Goal: Communication & Community: Answer question/provide support

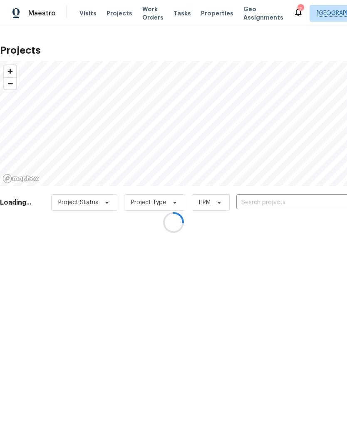
click at [281, 203] on div at bounding box center [173, 222] width 347 height 445
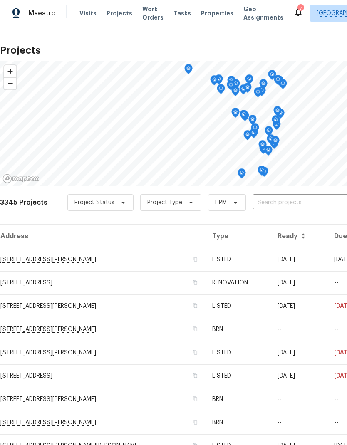
click at [278, 203] on input "text" at bounding box center [299, 202] width 95 height 13
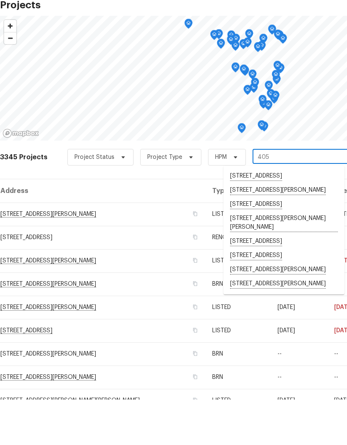
type input "405 e"
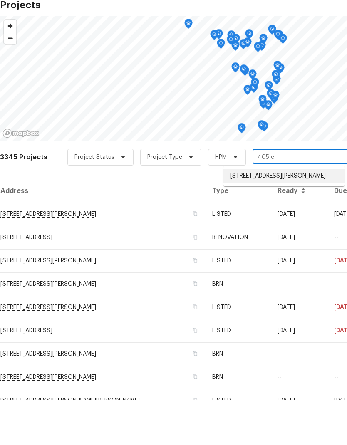
click at [302, 215] on li "[STREET_ADDRESS][PERSON_NAME]" at bounding box center [283, 222] width 121 height 14
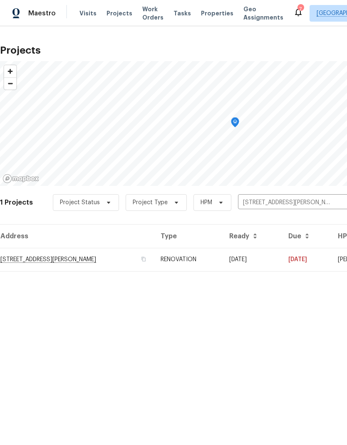
click at [36, 262] on td "[STREET_ADDRESS][PERSON_NAME]" at bounding box center [77, 259] width 154 height 23
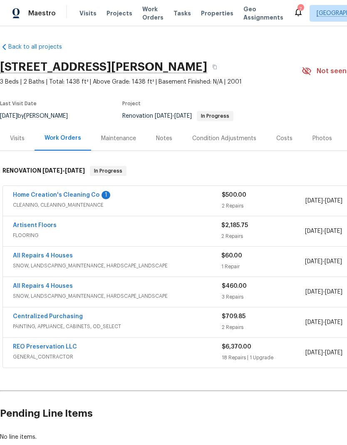
click at [20, 227] on link "Artisent Floors" at bounding box center [35, 225] width 44 height 6
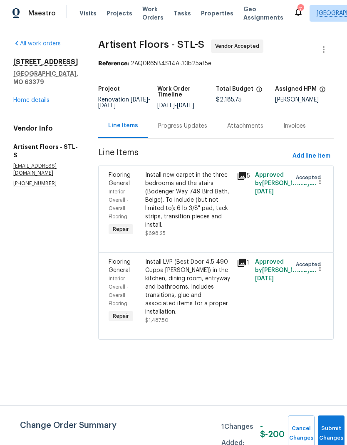
click at [187, 130] on div "Progress Updates" at bounding box center [182, 126] width 49 height 8
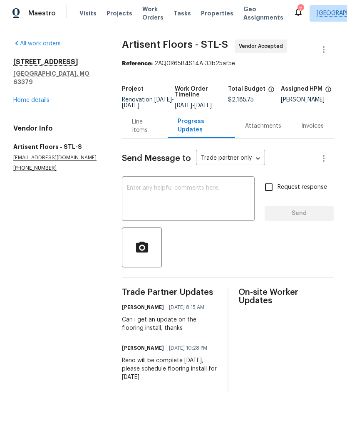
click at [225, 206] on textarea at bounding box center [188, 199] width 123 height 29
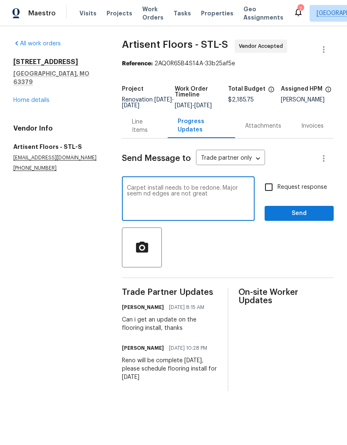
click at [127, 199] on textarea "Carpet install needs to be redone. Major seem nd edges are not great" at bounding box center [188, 199] width 123 height 29
type textarea "Carpet install needs to be redone. Major seem and edges are not great"
click at [131, 244] on button "button" at bounding box center [142, 247] width 40 height 40
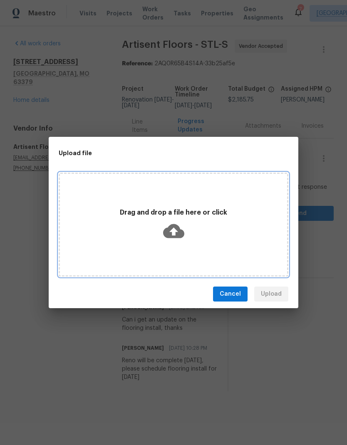
click at [169, 230] on icon at bounding box center [173, 231] width 21 height 14
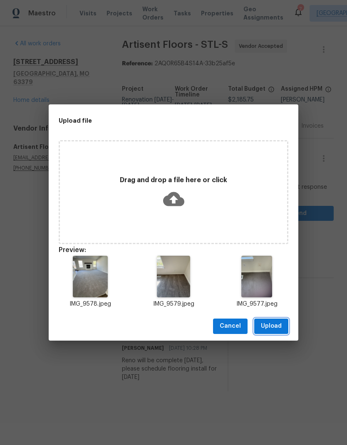
click at [279, 327] on span "Upload" at bounding box center [271, 326] width 21 height 10
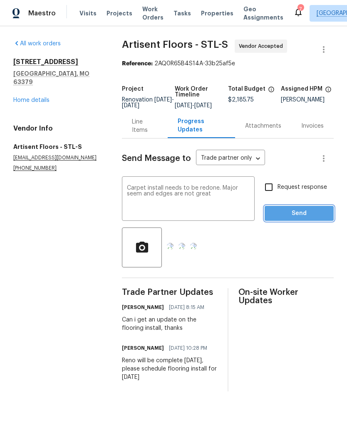
click at [314, 219] on span "Send" at bounding box center [299, 213] width 56 height 10
